Goal: Task Accomplishment & Management: Manage account settings

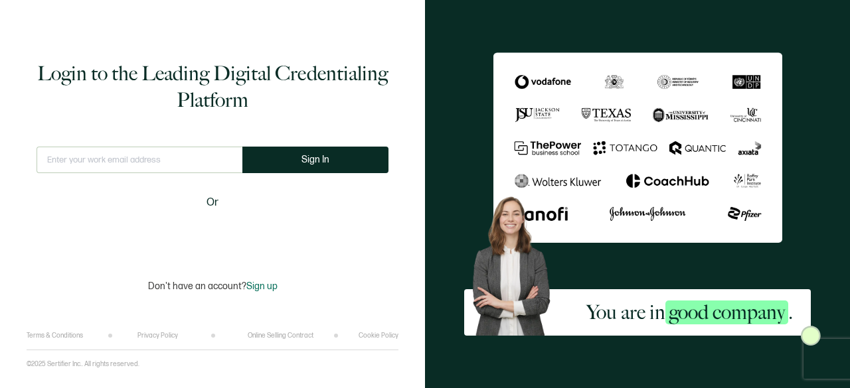
click at [193, 159] on input "text" at bounding box center [140, 160] width 206 height 27
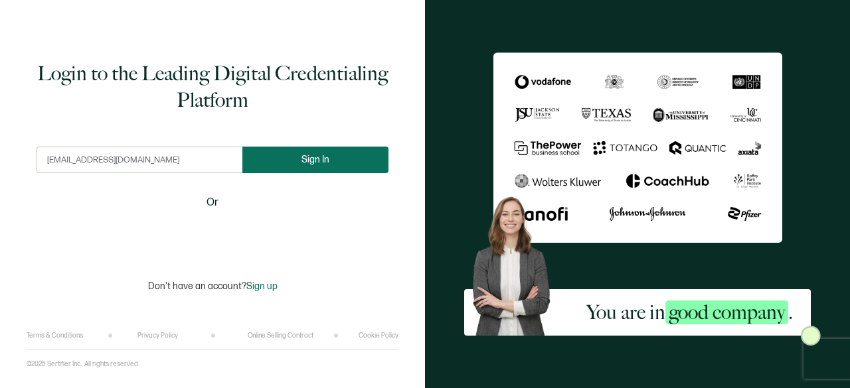
type input "[EMAIL_ADDRESS][DOMAIN_NAME]"
click at [317, 155] on span "Sign In" at bounding box center [315, 160] width 28 height 10
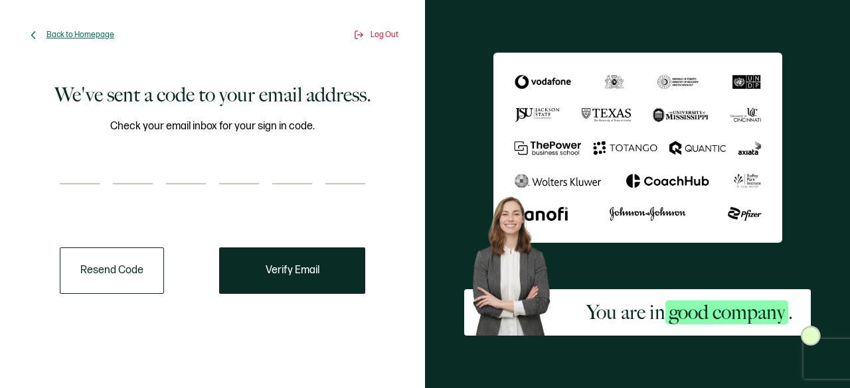
click at [92, 31] on span "Back to Homepage" at bounding box center [80, 35] width 68 height 10
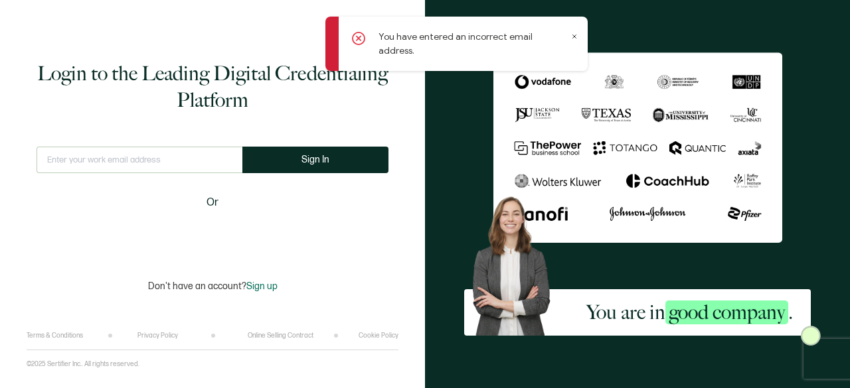
click at [371, 280] on div "Login to the Leading Digital Credentialing Platform This doesn't look like a va…" at bounding box center [213, 176] width 372 height 312
